Goal: Information Seeking & Learning: Find specific fact

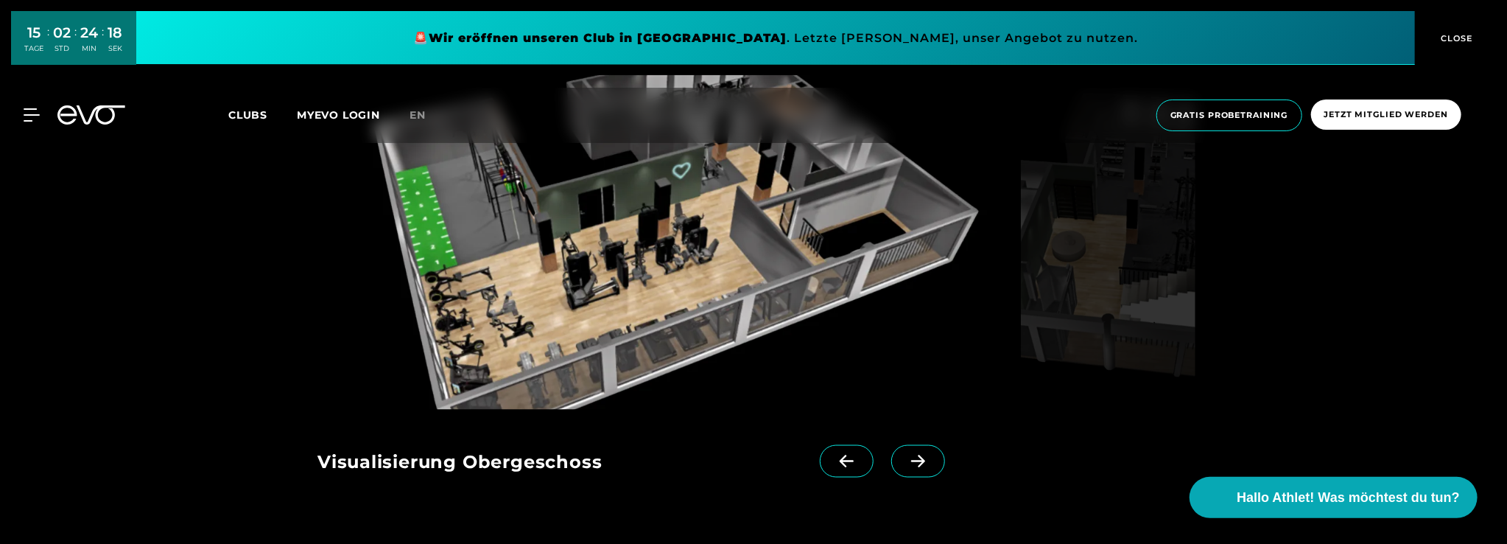
scroll to position [1400, 0]
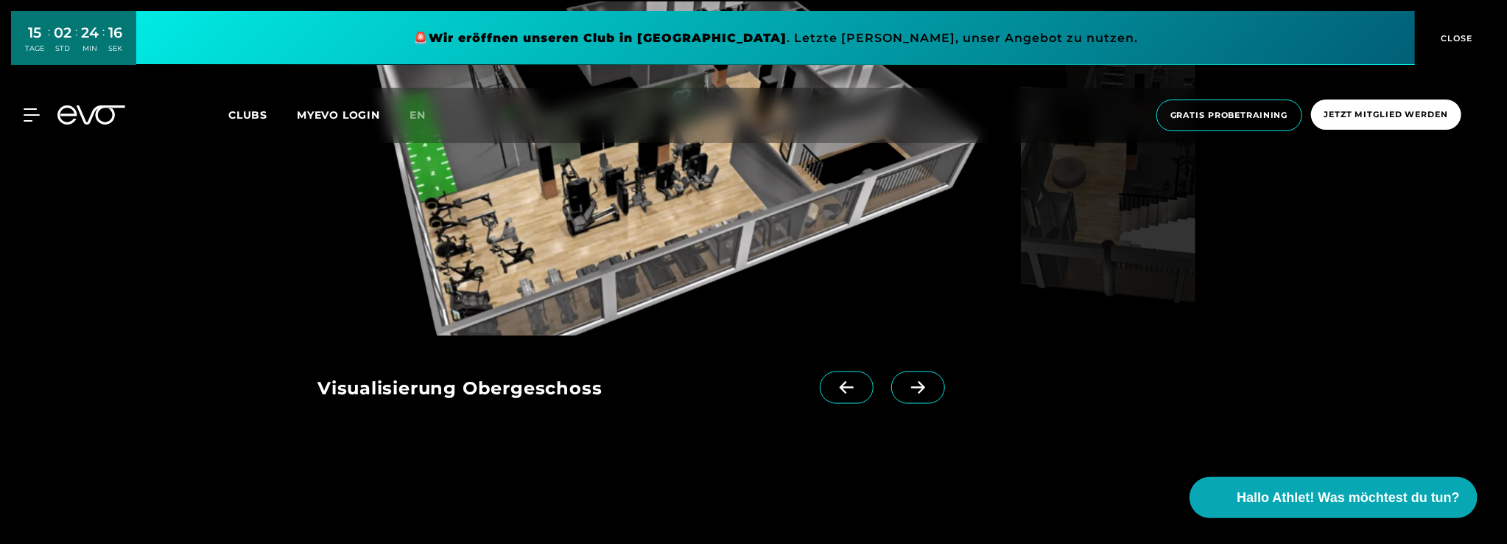
click at [905, 390] on icon at bounding box center [918, 387] width 26 height 13
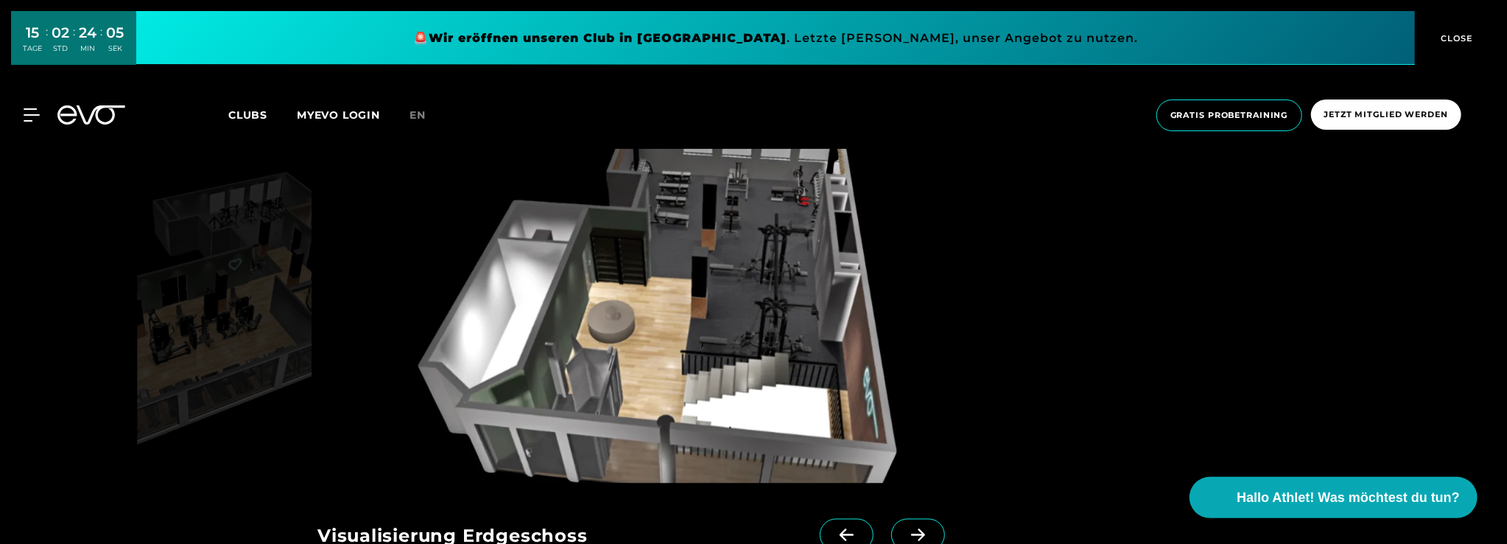
scroll to position [1326, 0]
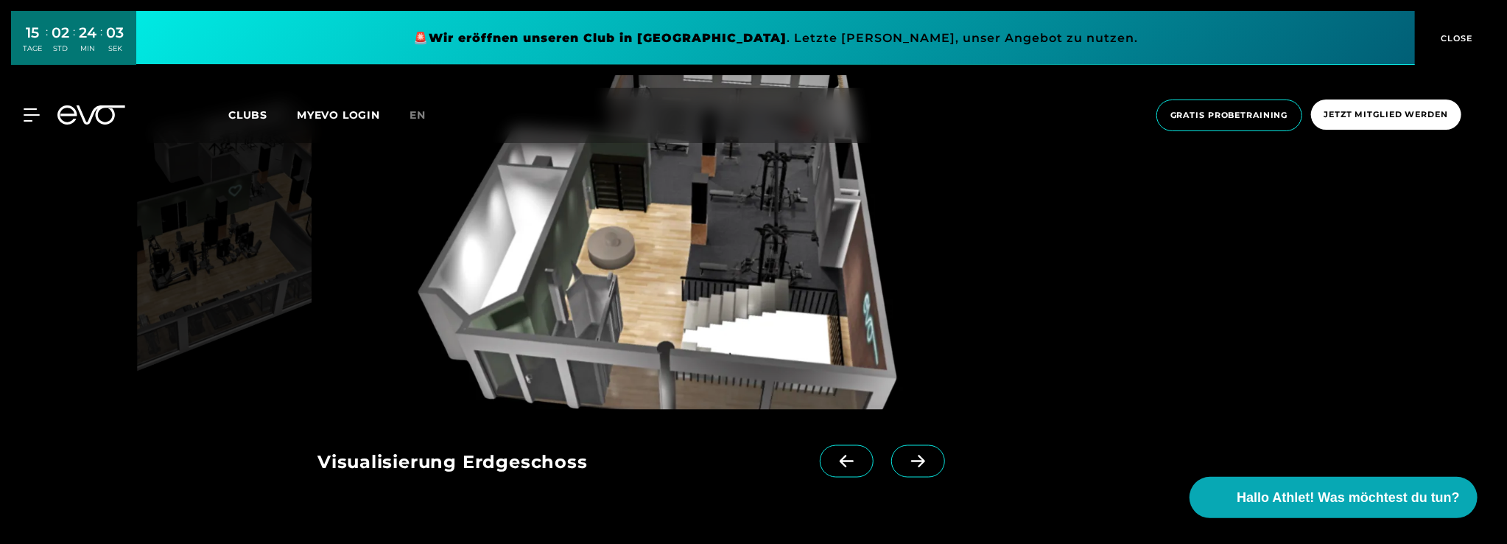
click at [905, 466] on icon at bounding box center [918, 460] width 26 height 13
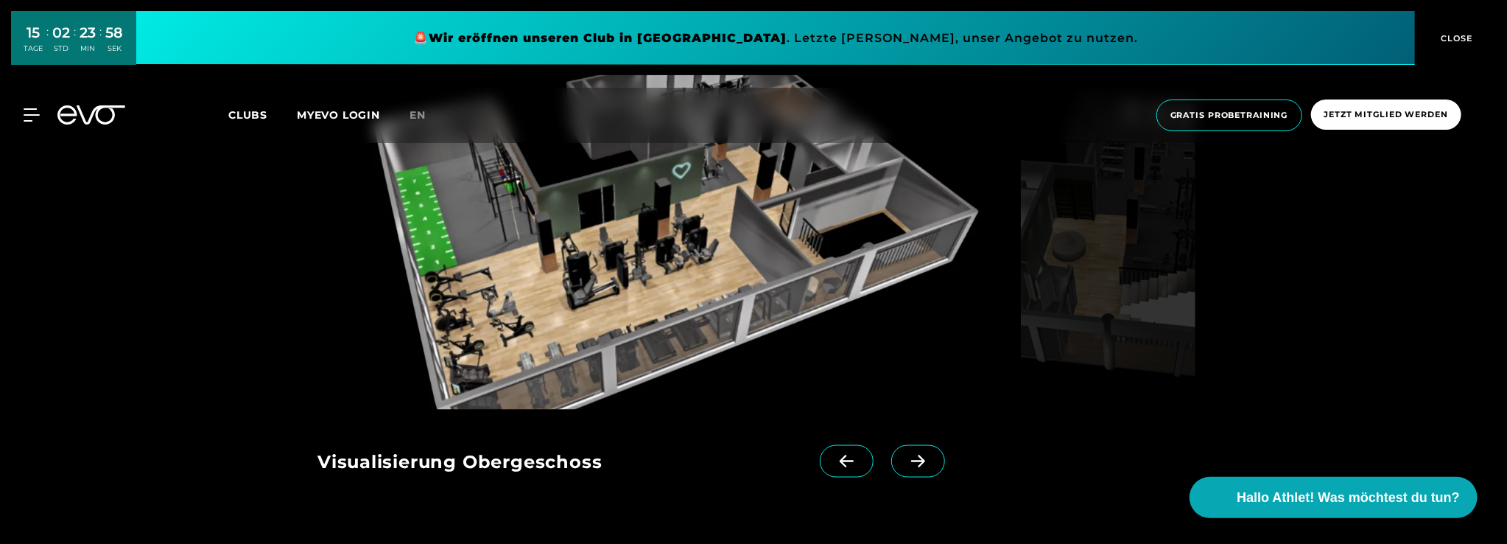
click at [905, 466] on icon at bounding box center [918, 460] width 26 height 13
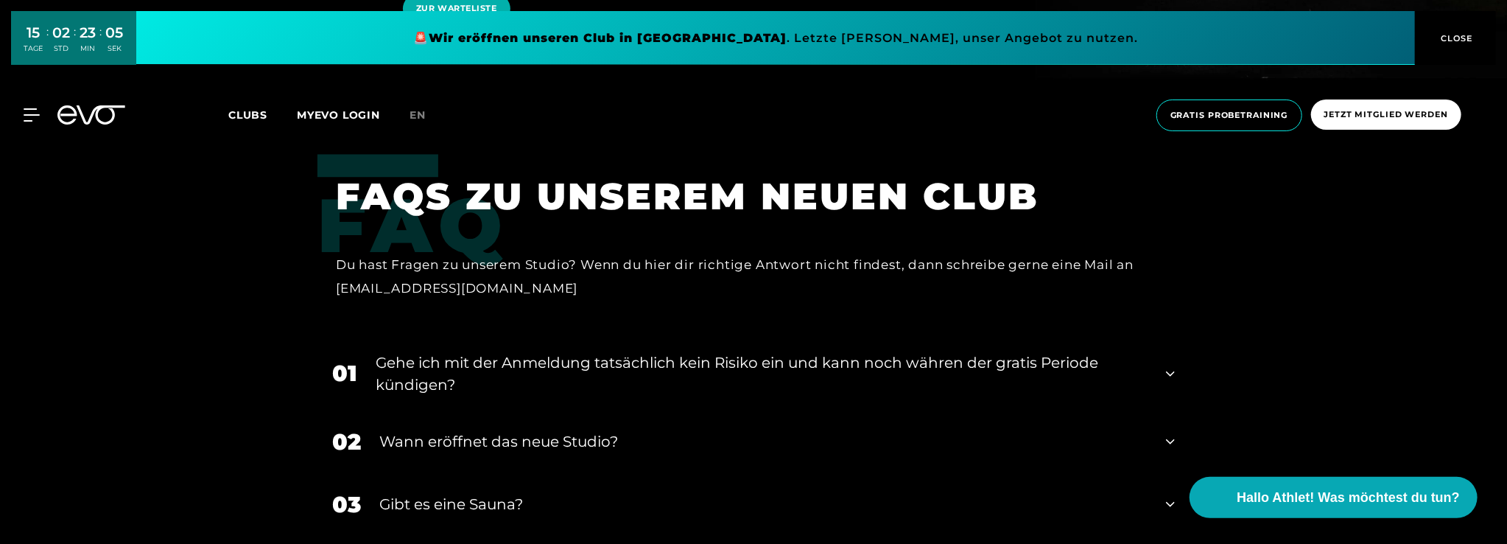
scroll to position [2946, 0]
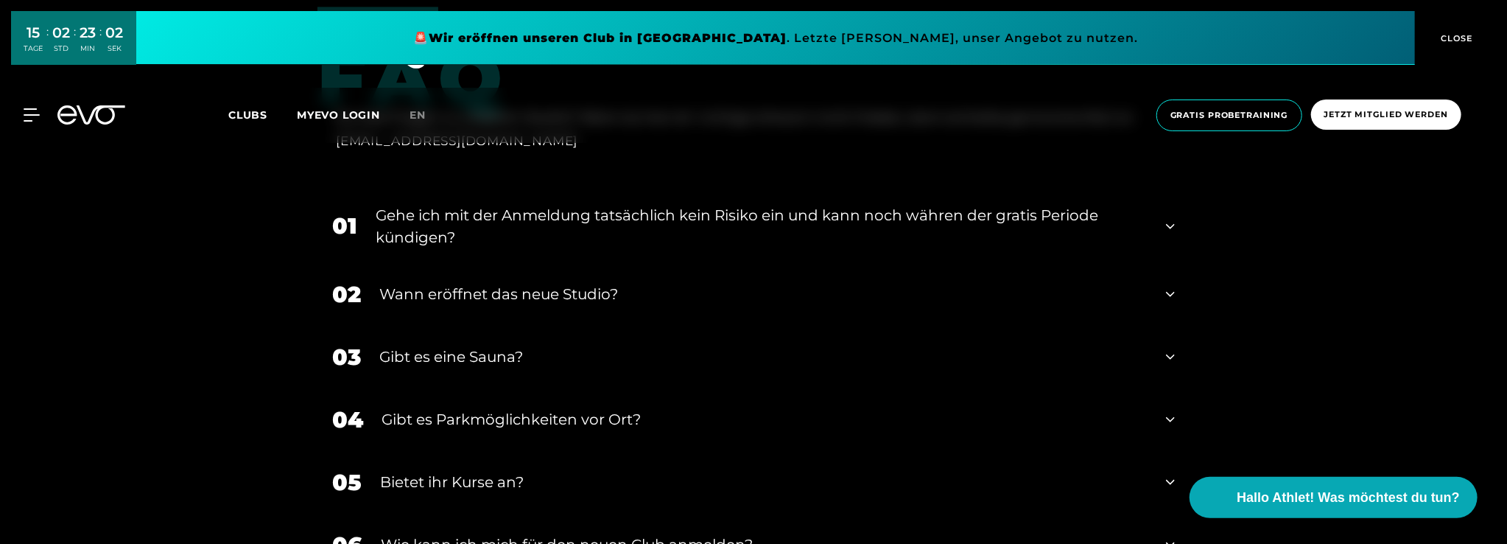
click at [541, 283] on div "Wann eröffnet das neue Studio?" at bounding box center [763, 294] width 768 height 22
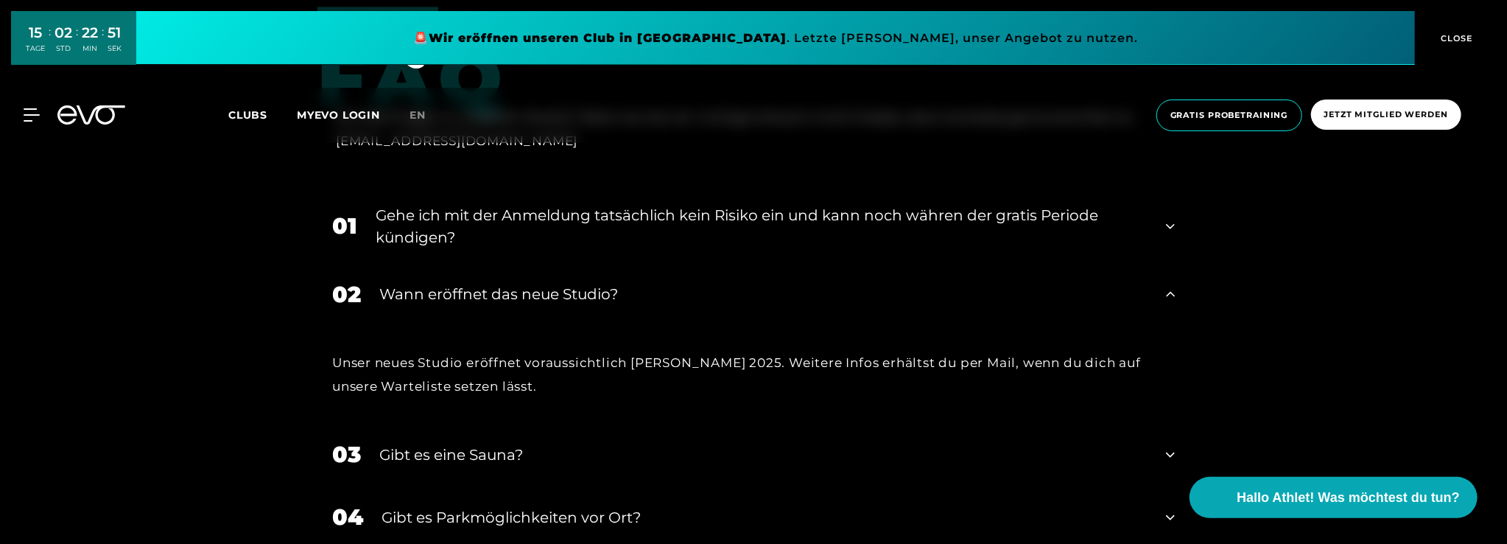
click at [481, 443] on div "Gibt es eine Sauna?" at bounding box center [763, 454] width 768 height 22
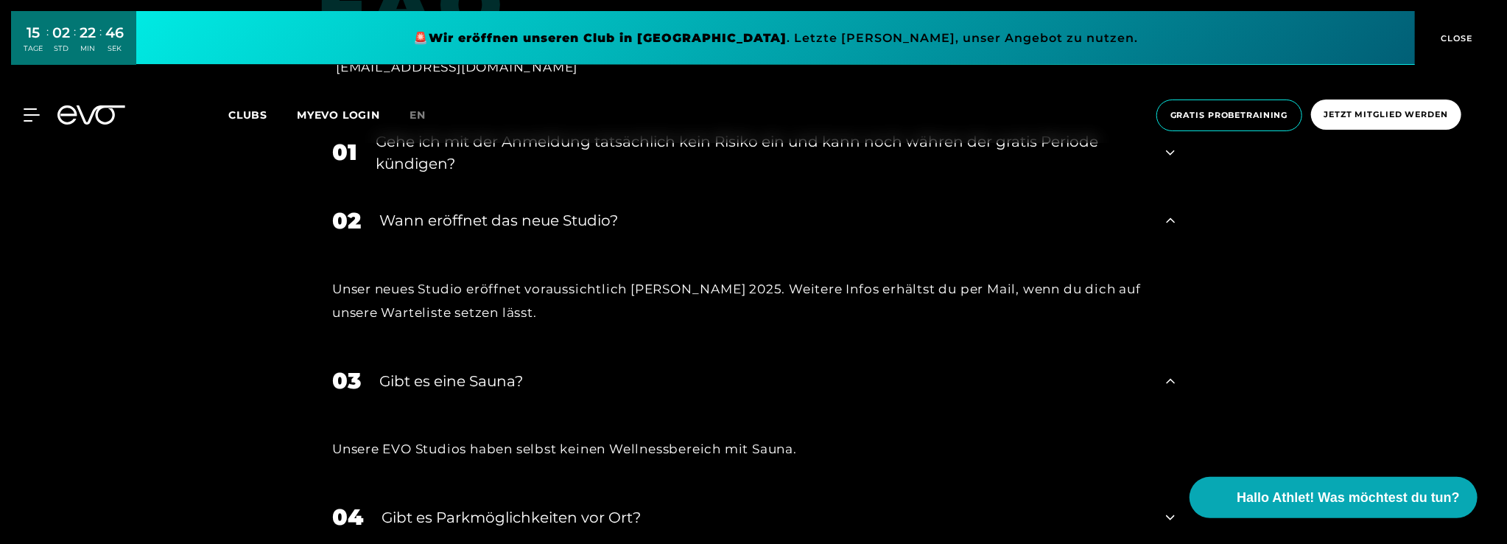
scroll to position [3094, 0]
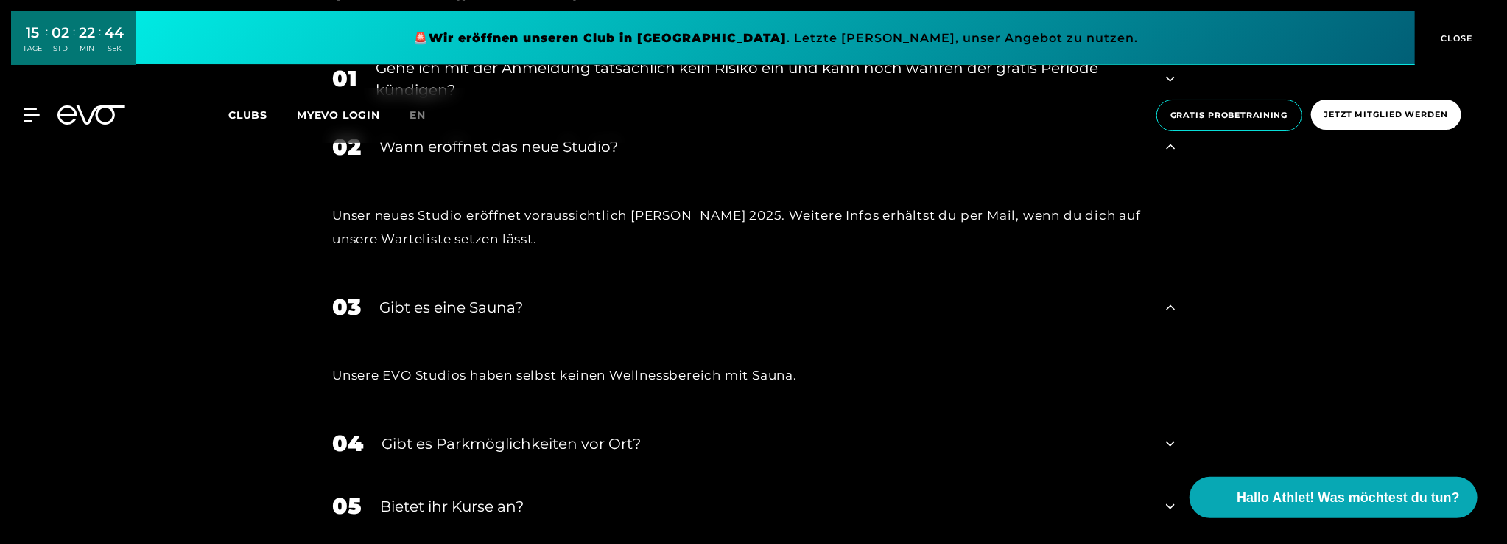
click at [404, 432] on div "Gibt es Parkmöglichkeiten vor Ort?" at bounding box center [765, 443] width 766 height 22
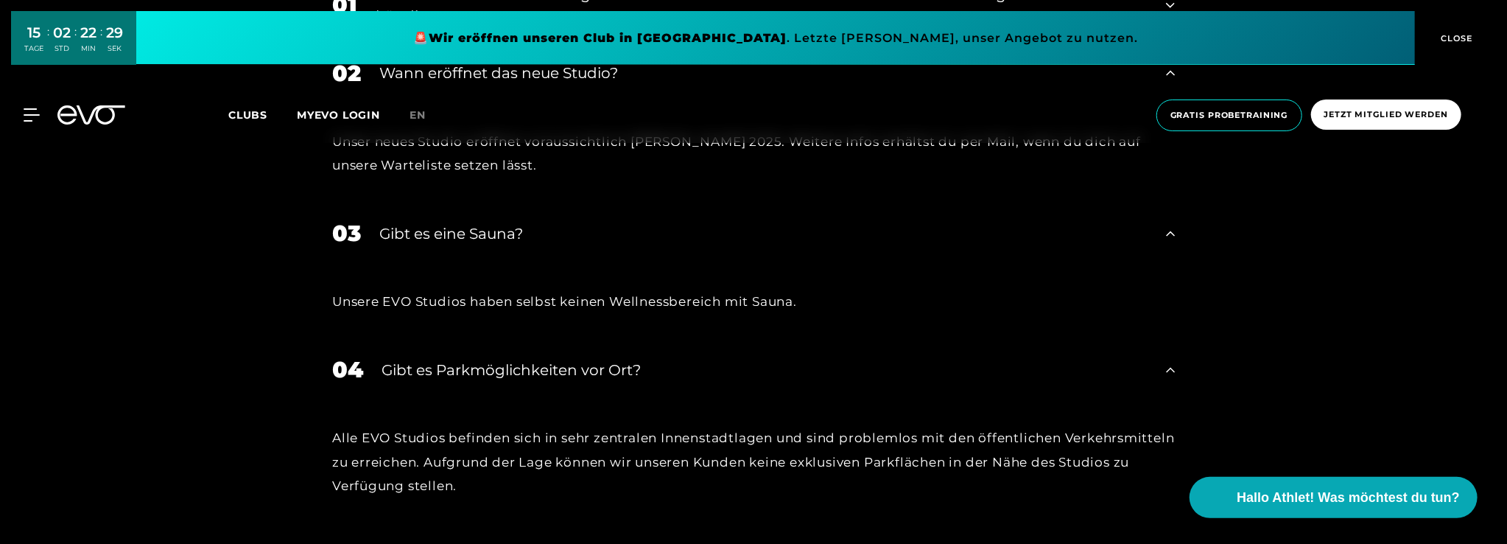
scroll to position [3241, 0]
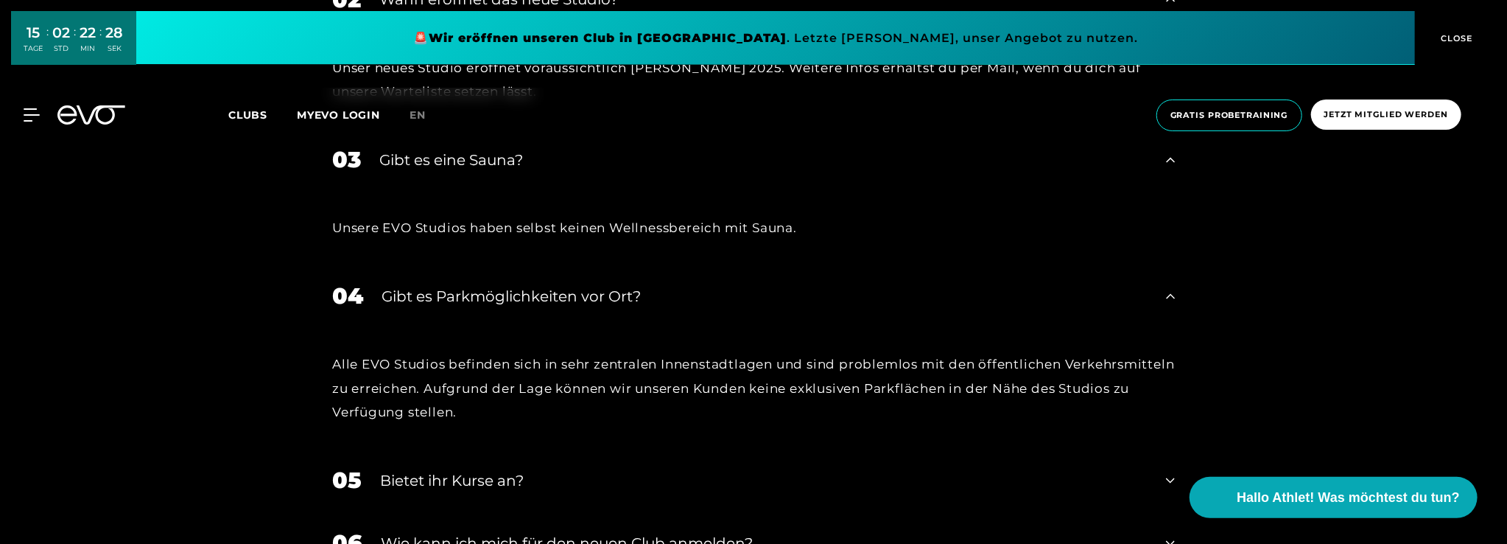
click at [395, 469] on div "Bietet ihr Kurse an?" at bounding box center [764, 480] width 768 height 22
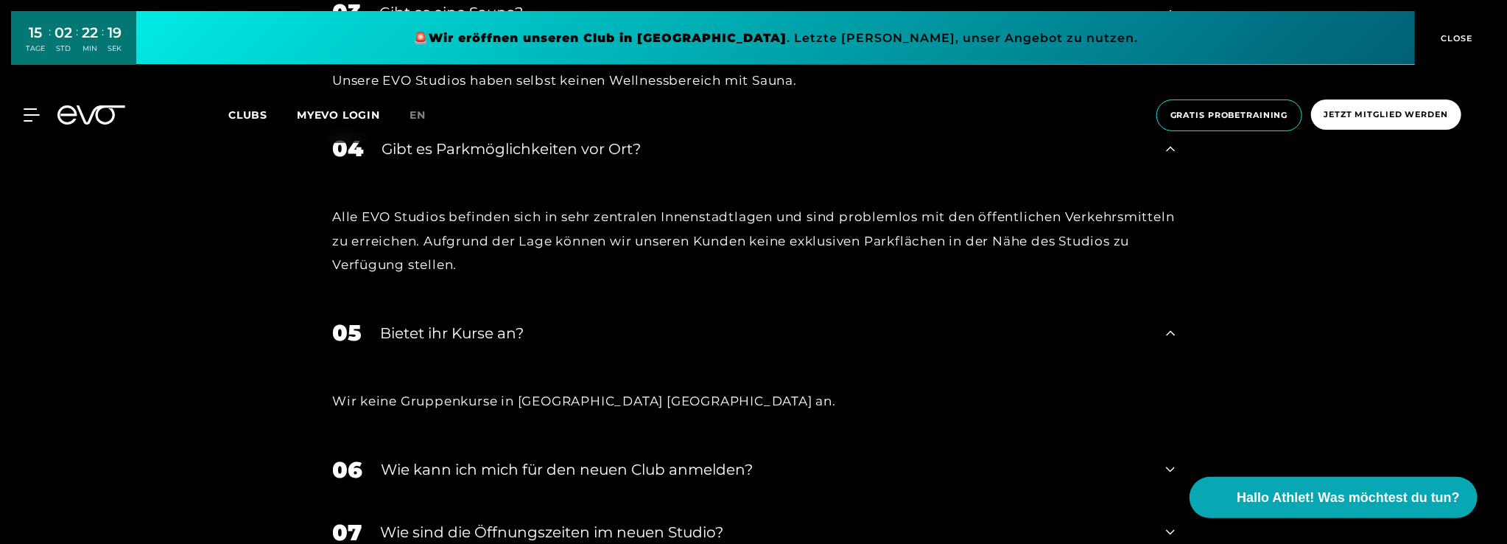
scroll to position [3536, 0]
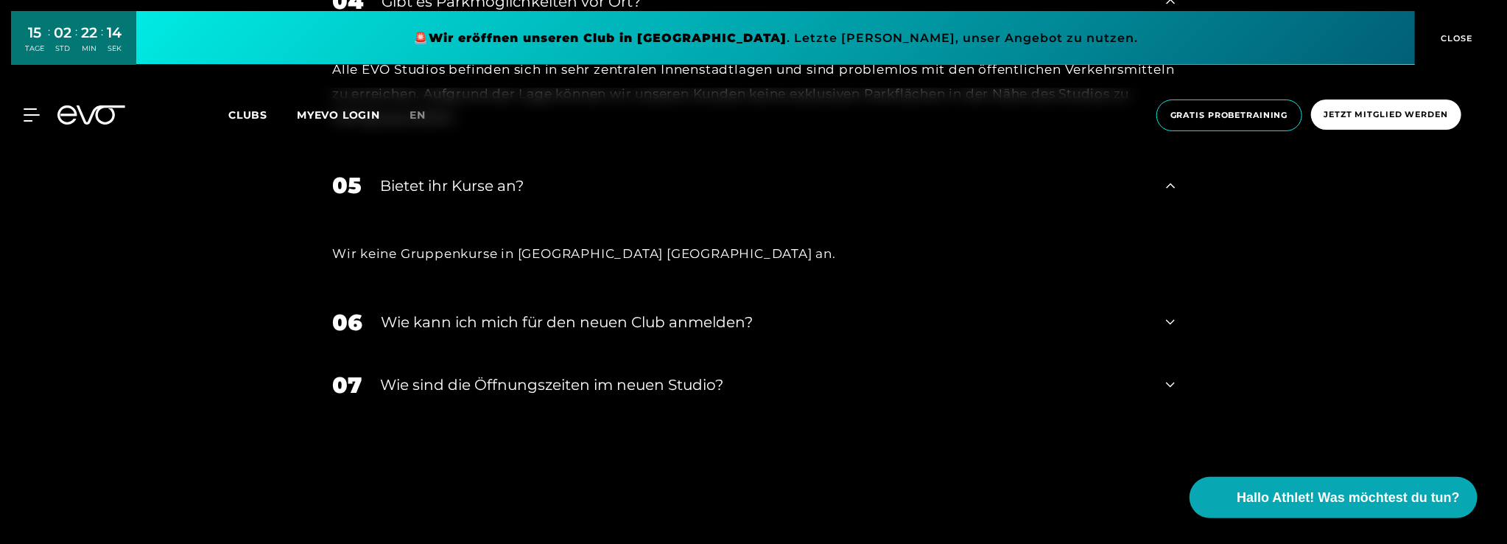
click at [582, 311] on div "Wie kann ich mich für den neuen Club anmelden?" at bounding box center [764, 322] width 767 height 22
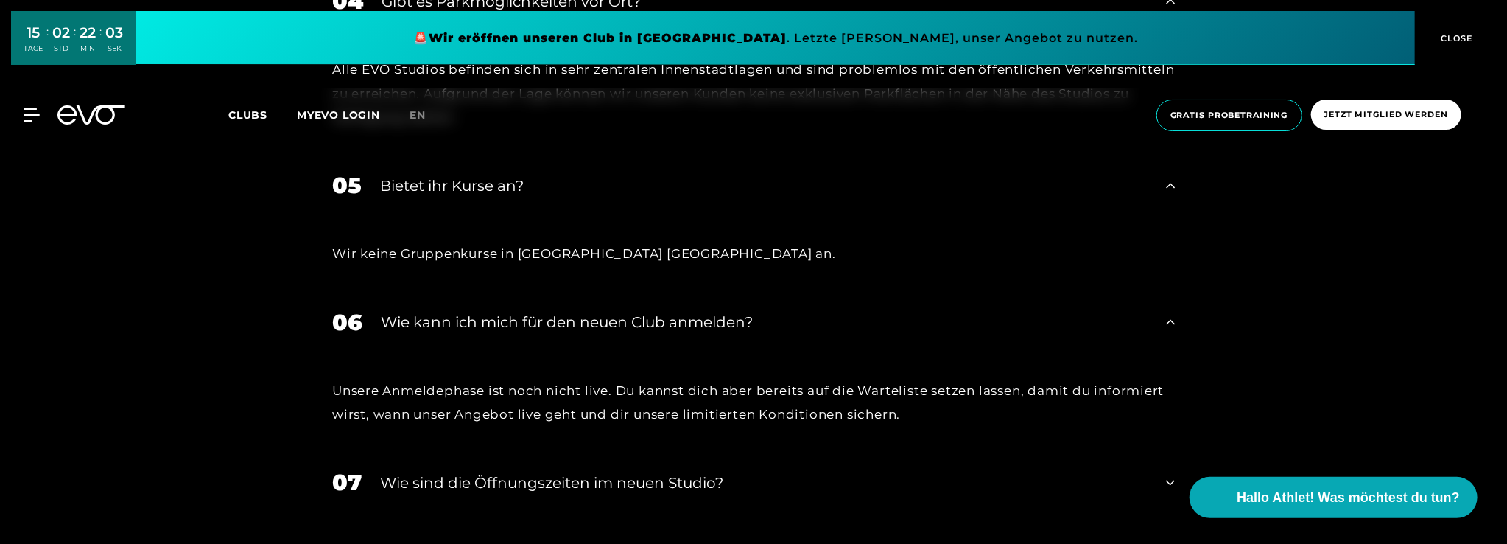
click at [462, 471] on div "​Wie sind die Öffnungszeiten im neuen Studio?" at bounding box center [764, 482] width 768 height 22
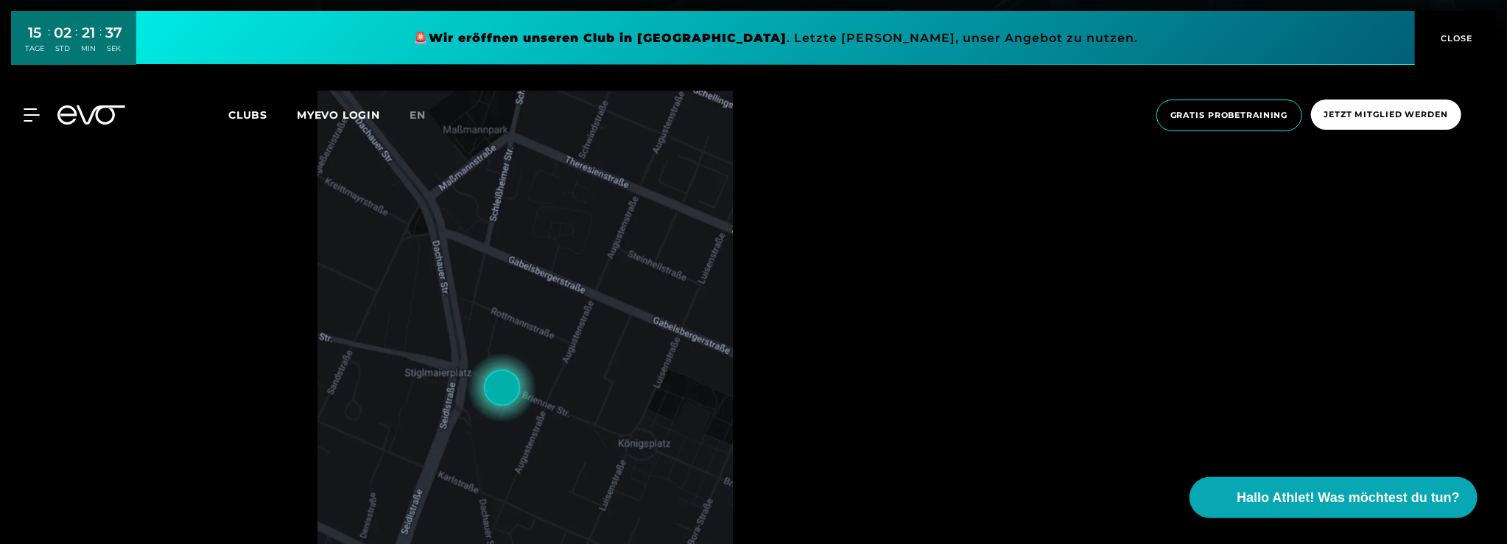
scroll to position [0, 0]
